Goal: Task Accomplishment & Management: Use online tool/utility

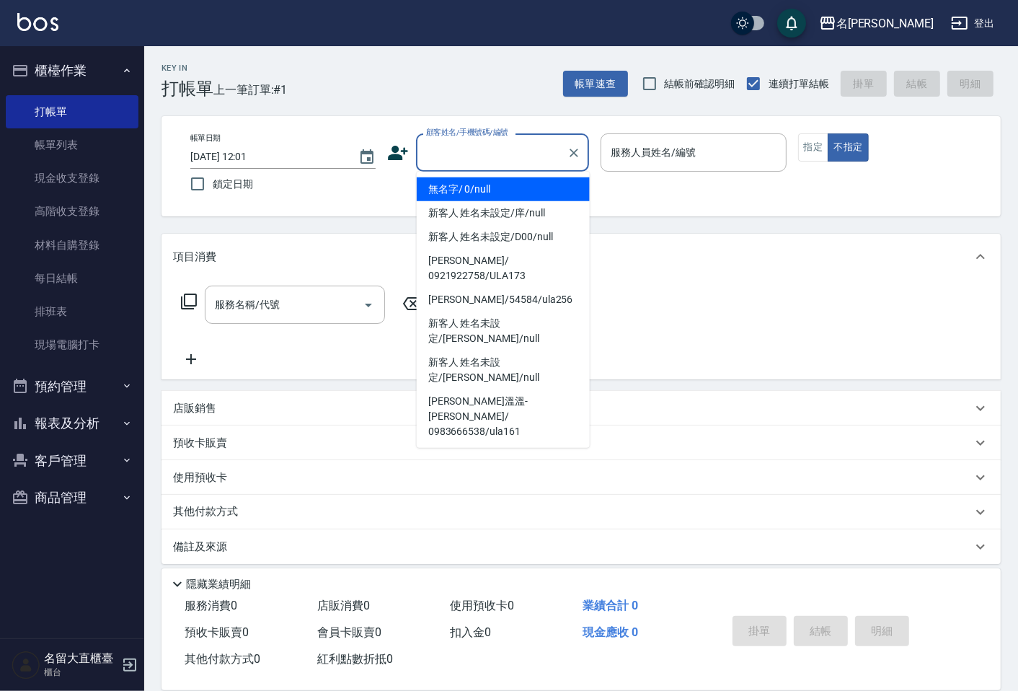
click at [438, 154] on input "顧客姓名/手機號碼/編號" at bounding box center [492, 152] width 138 height 25
click at [445, 185] on li "無名字/ 0/null" at bounding box center [503, 189] width 173 height 24
type input "無名字/ 0/null"
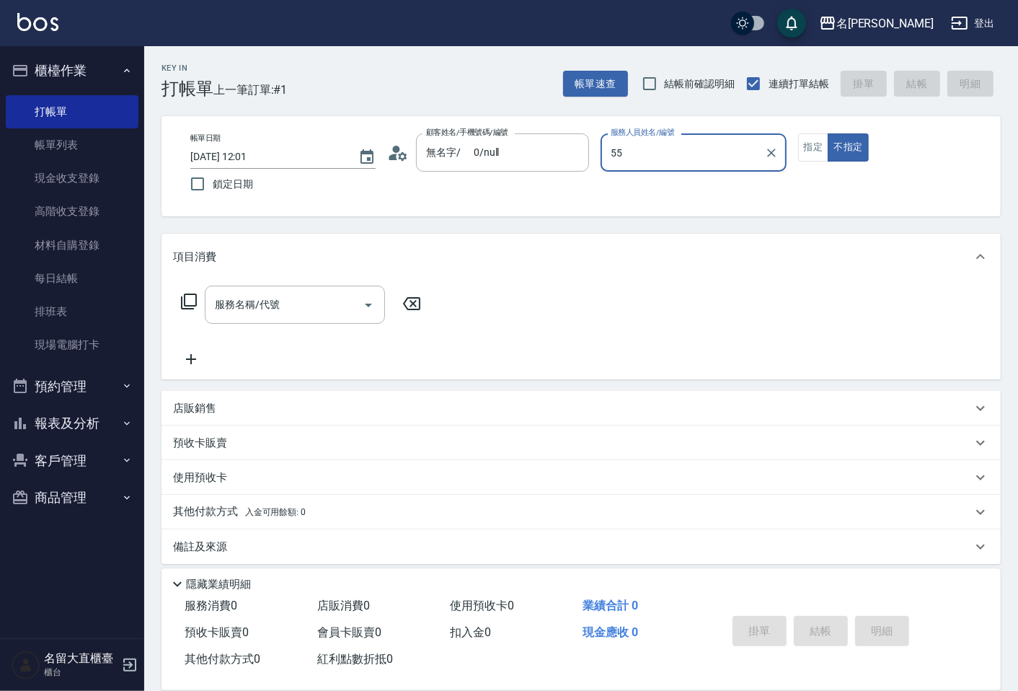
type input "55"
click at [828, 133] on button "不指定" at bounding box center [848, 147] width 40 height 28
type button "false"
click at [652, 167] on div "服務人員姓名/編號" at bounding box center [693, 152] width 185 height 38
click at [815, 157] on button "指定" at bounding box center [813, 147] width 31 height 28
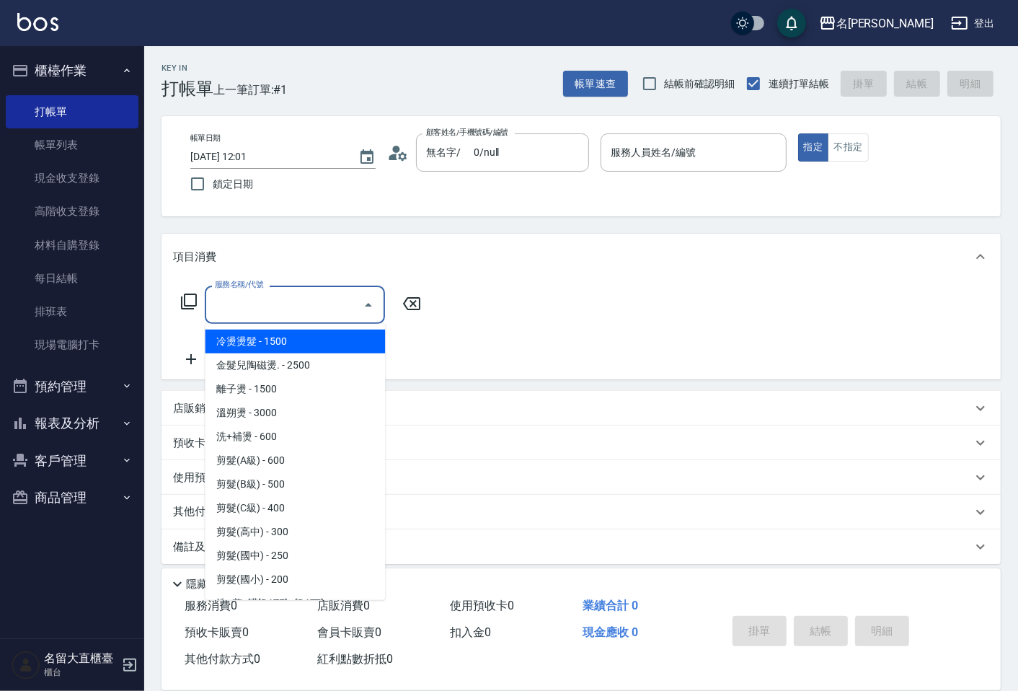
click at [314, 310] on input "服務名稱/代號" at bounding box center [284, 304] width 146 height 25
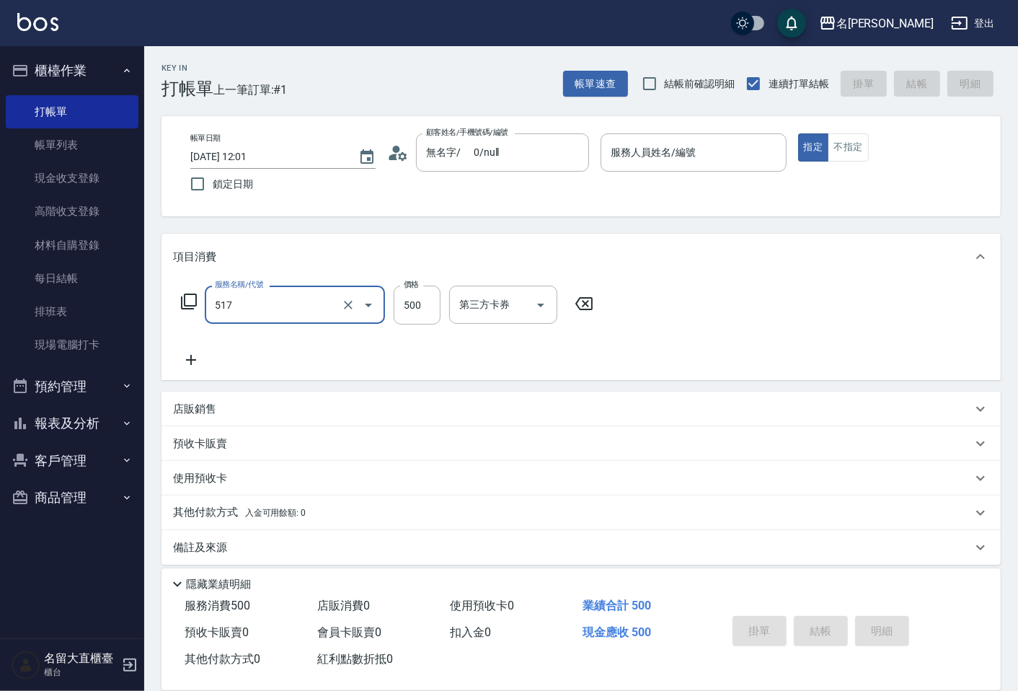
type input "舒醒頭皮(517)"
type input "600"
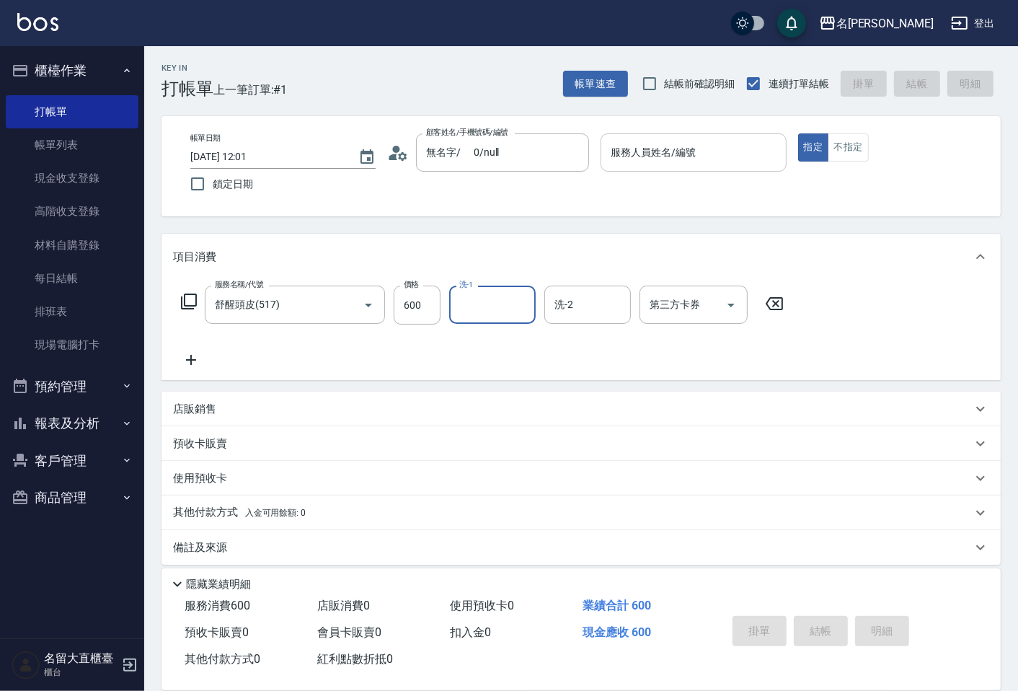
click at [744, 148] on input "服務人員姓名/編號" at bounding box center [693, 152] width 172 height 25
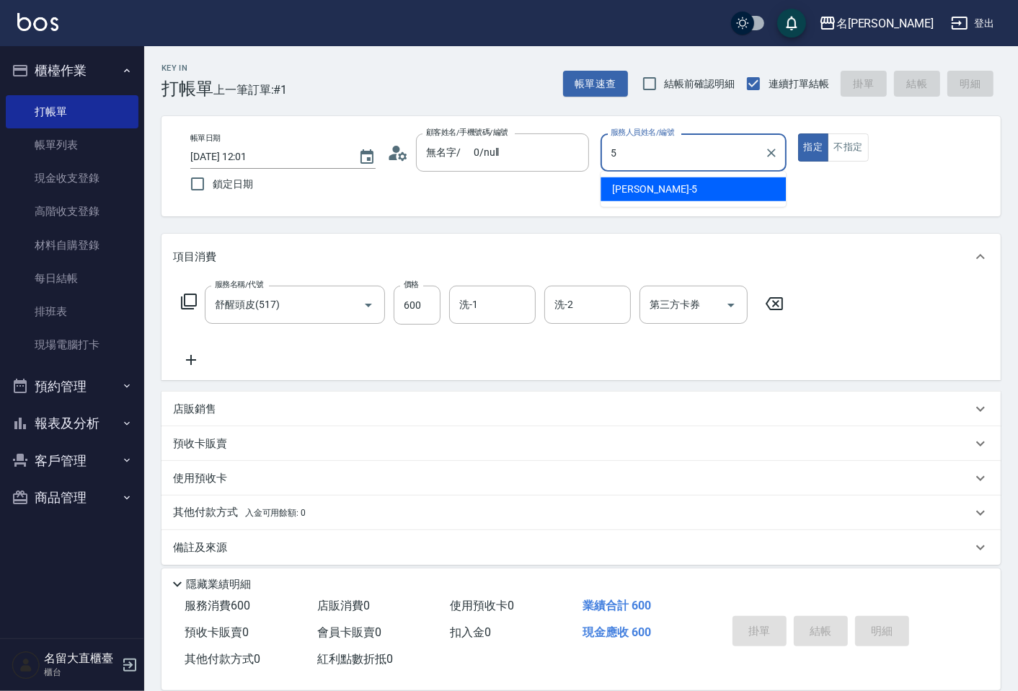
type input "Reese-5"
type button "true"
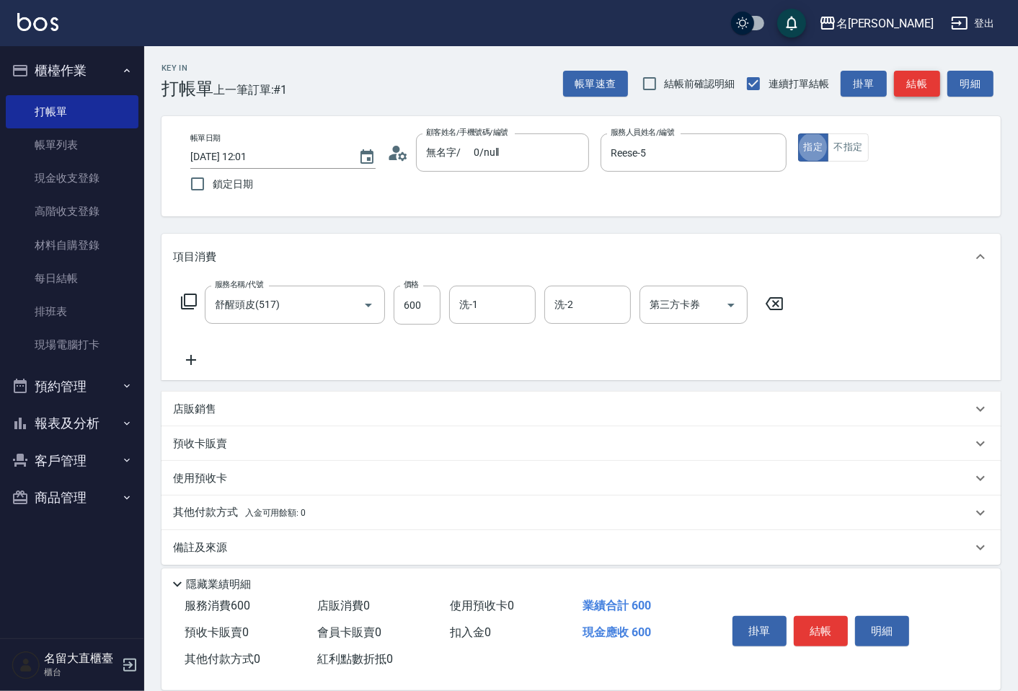
click at [907, 81] on button "結帳" at bounding box center [917, 84] width 46 height 27
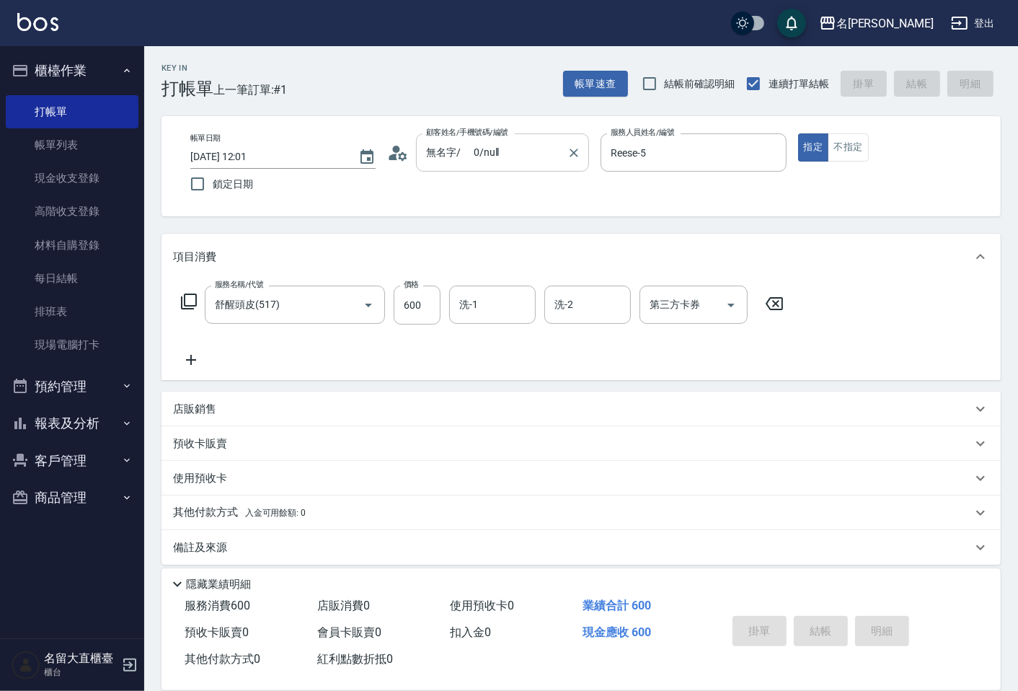
type input "[DATE] 13:07"
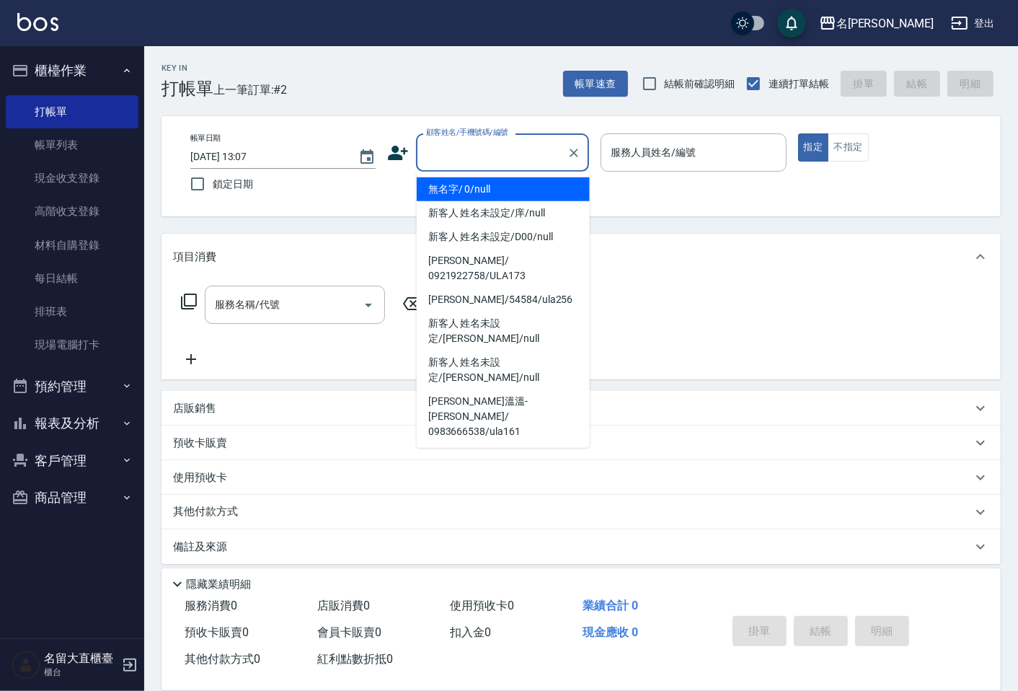
click at [477, 149] on input "顧客姓名/手機號碼/編號" at bounding box center [492, 152] width 138 height 25
click at [481, 190] on li "無名字/ 0/null" at bounding box center [503, 189] width 173 height 24
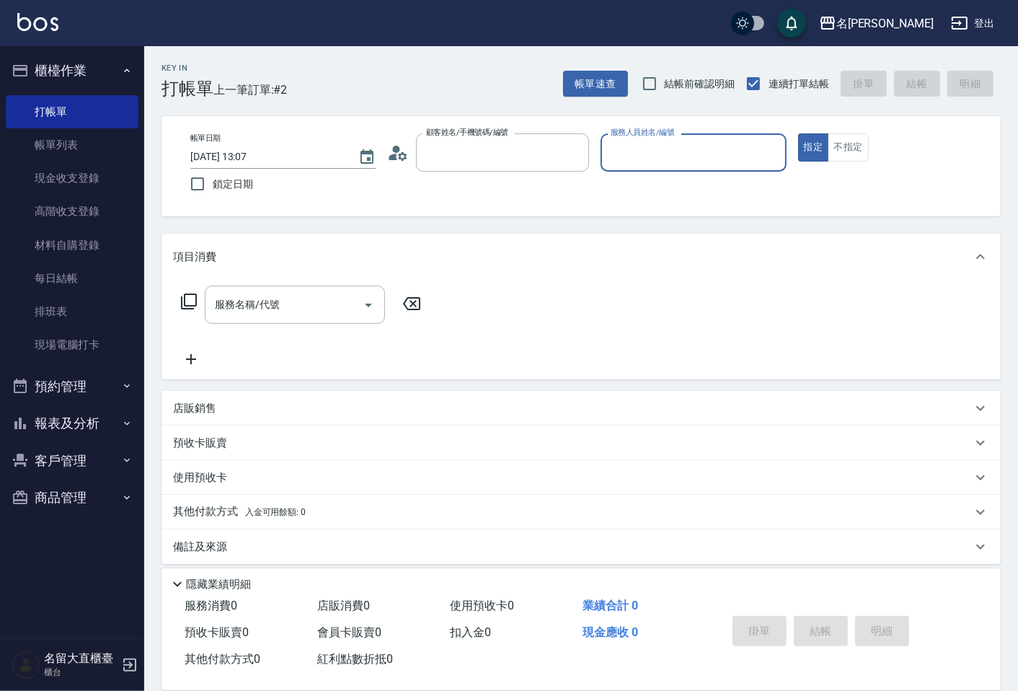
type input "無名字/ 0/null"
type input "Reese-5"
drag, startPoint x: 839, startPoint y: 135, endPoint x: 827, endPoint y: 149, distance: 17.9
click at [839, 138] on button "不指定" at bounding box center [848, 147] width 40 height 28
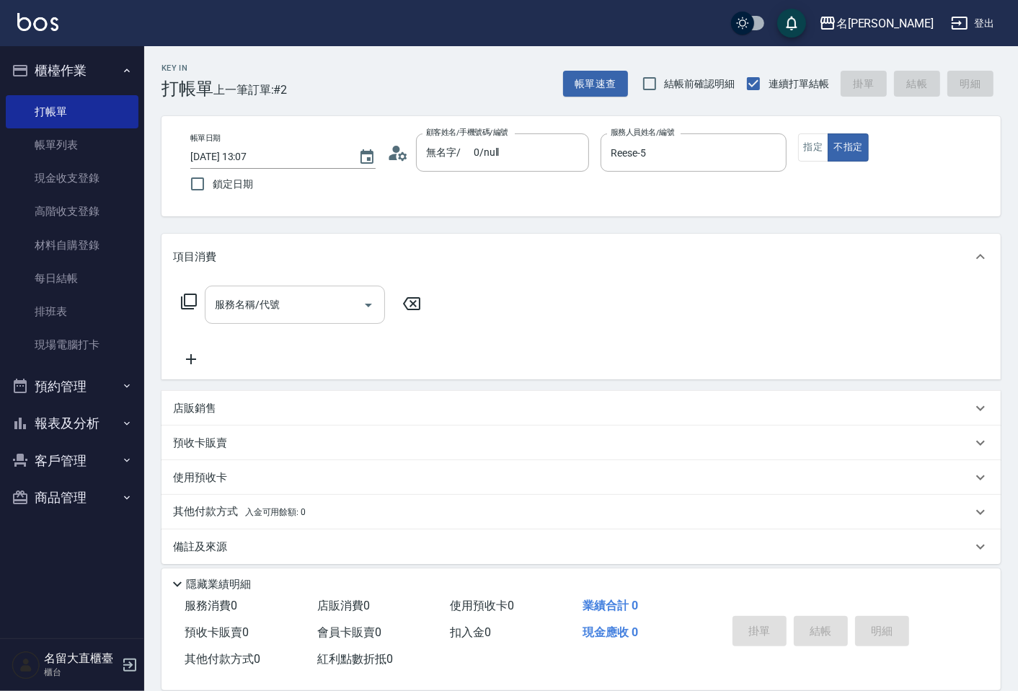
click at [327, 292] on input "服務名稱/代號" at bounding box center [284, 304] width 146 height 25
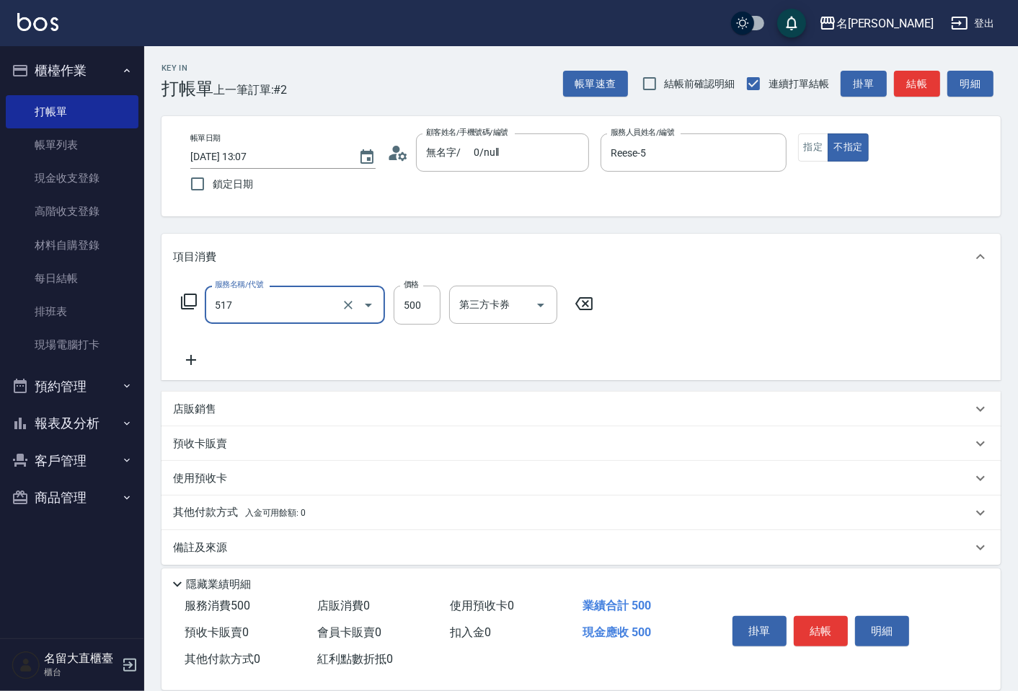
type input "舒醒頭皮(517)"
type input "600"
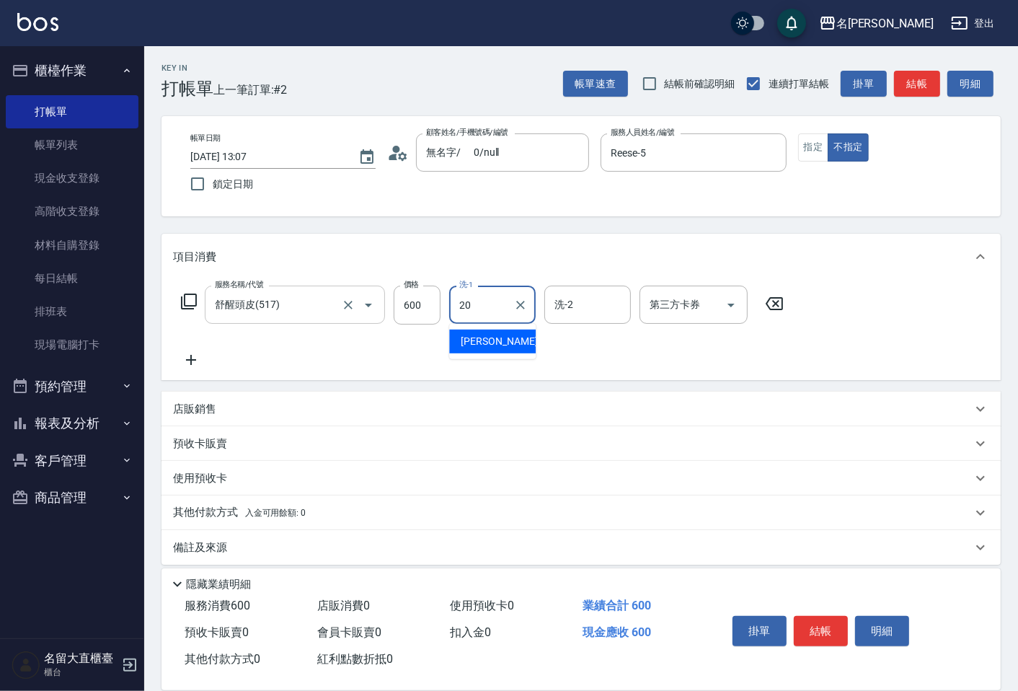
type input "詩雅-20"
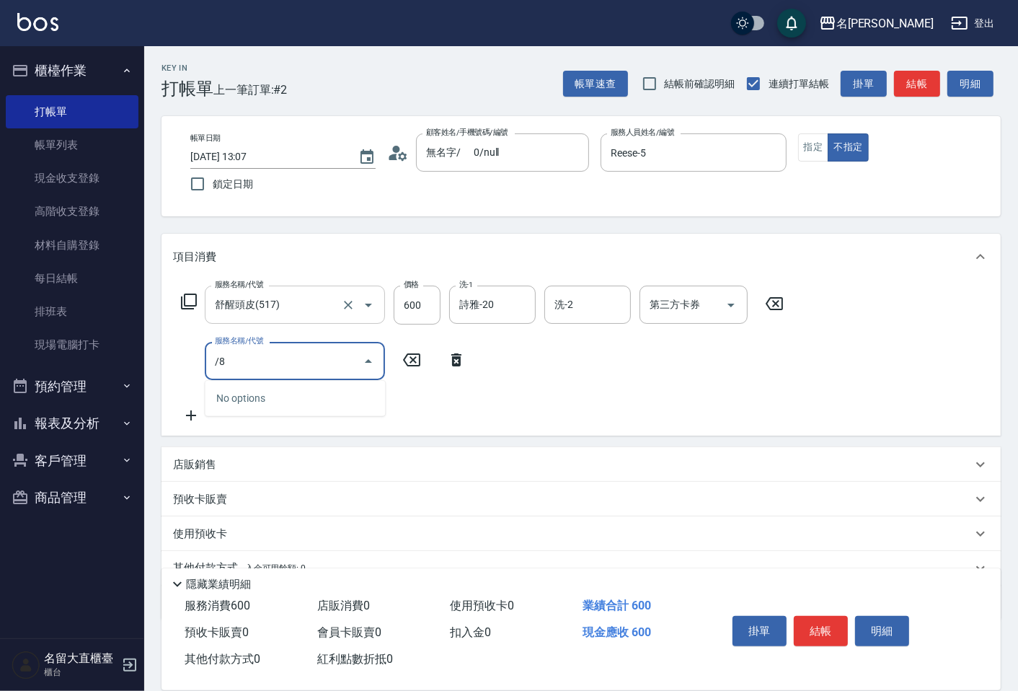
type input "/"
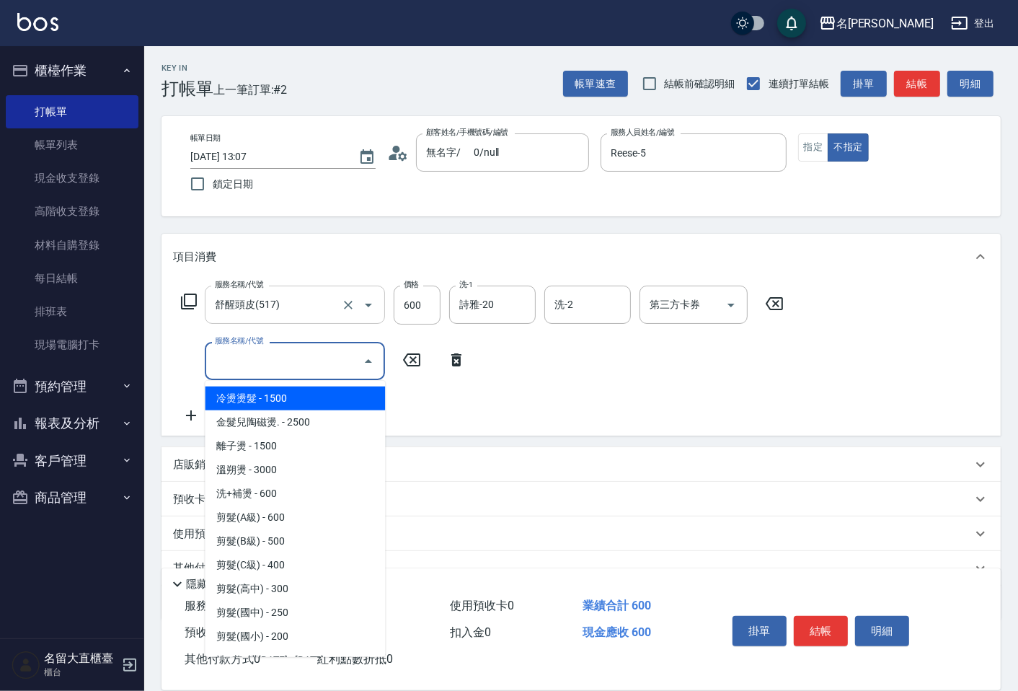
type input "8"
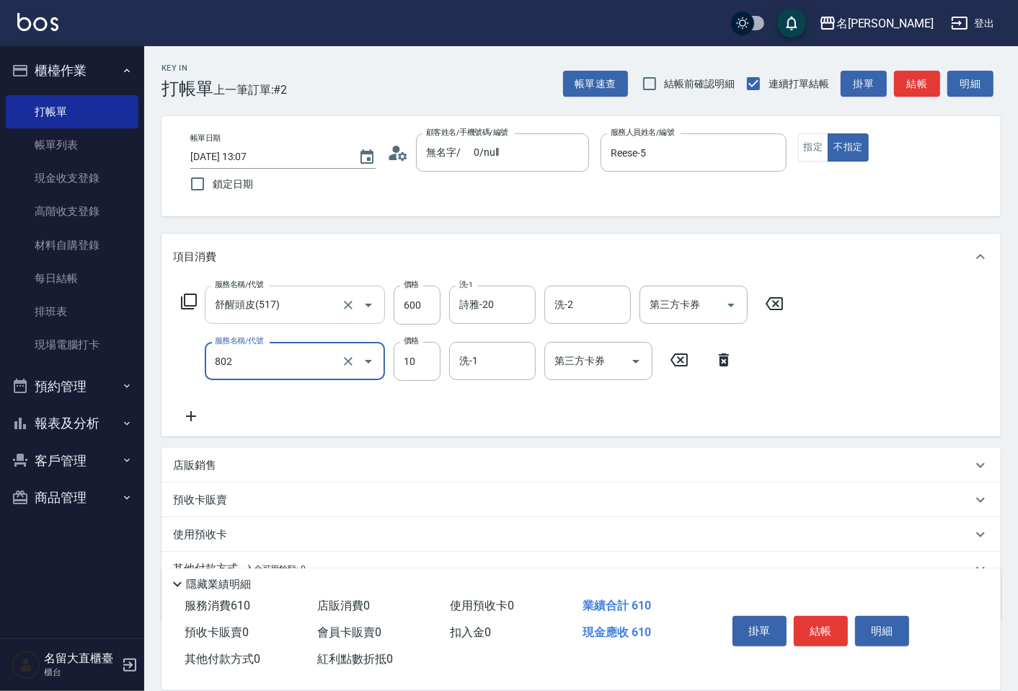
type input "潤絲(802)"
type input "20"
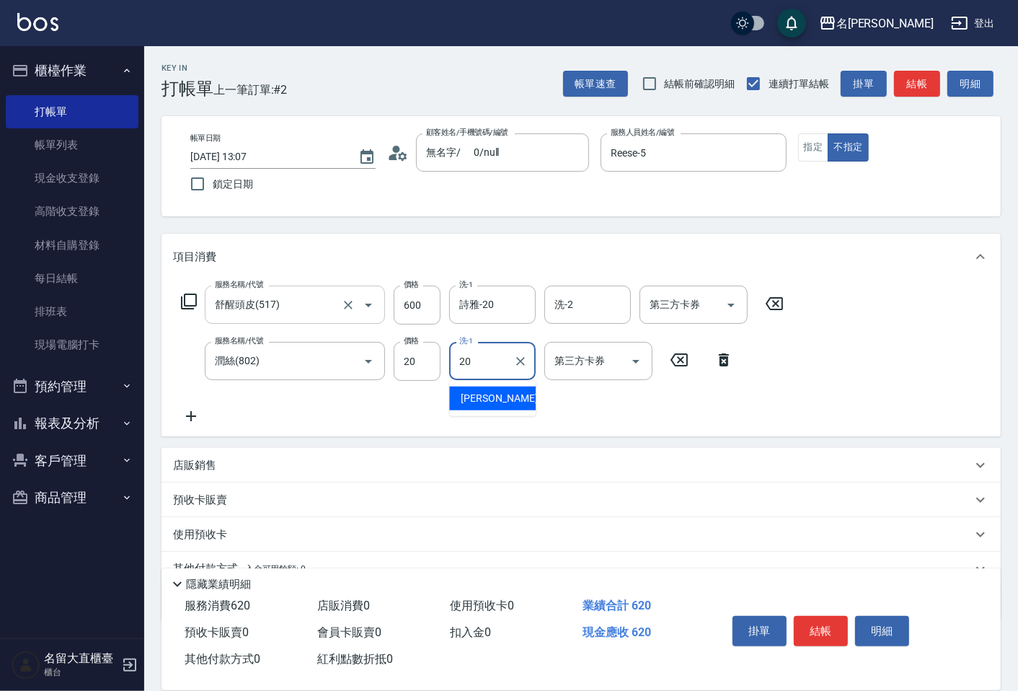
type input "詩雅-20"
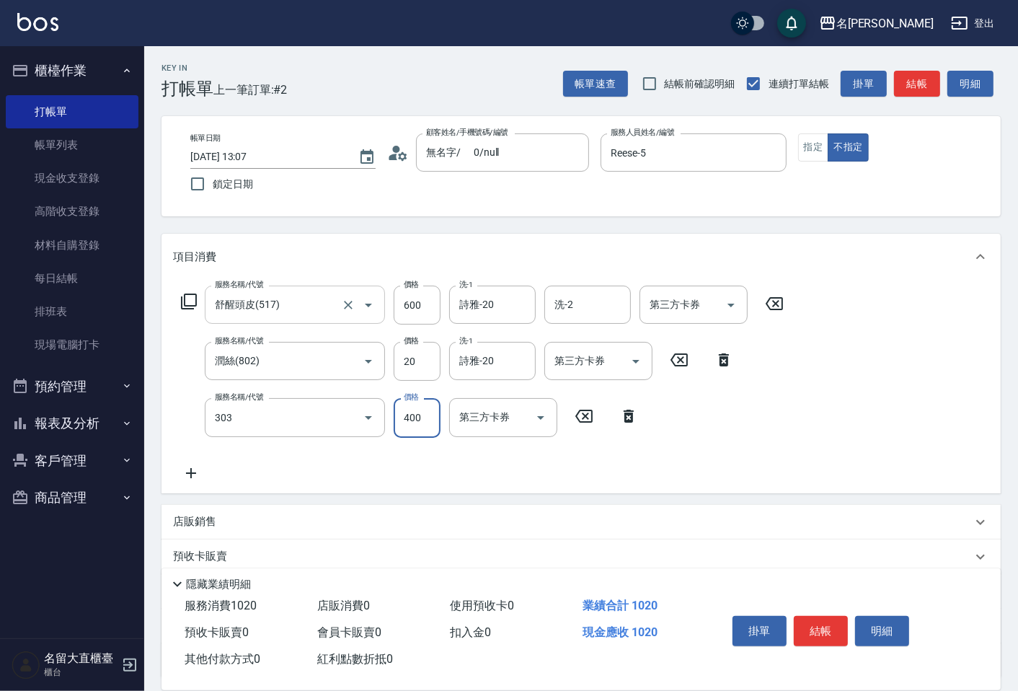
type input "剪髮(C級)(303)"
type input "350"
click at [910, 85] on button "結帳" at bounding box center [917, 84] width 46 height 27
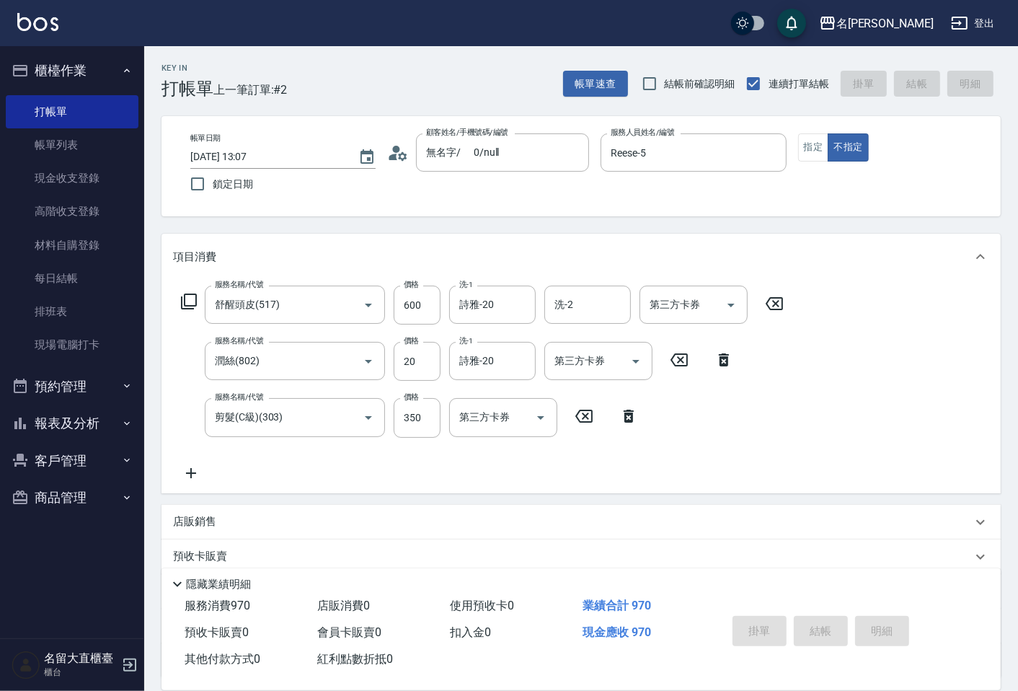
type input "[DATE] 13:25"
